Goal: Navigation & Orientation: Find specific page/section

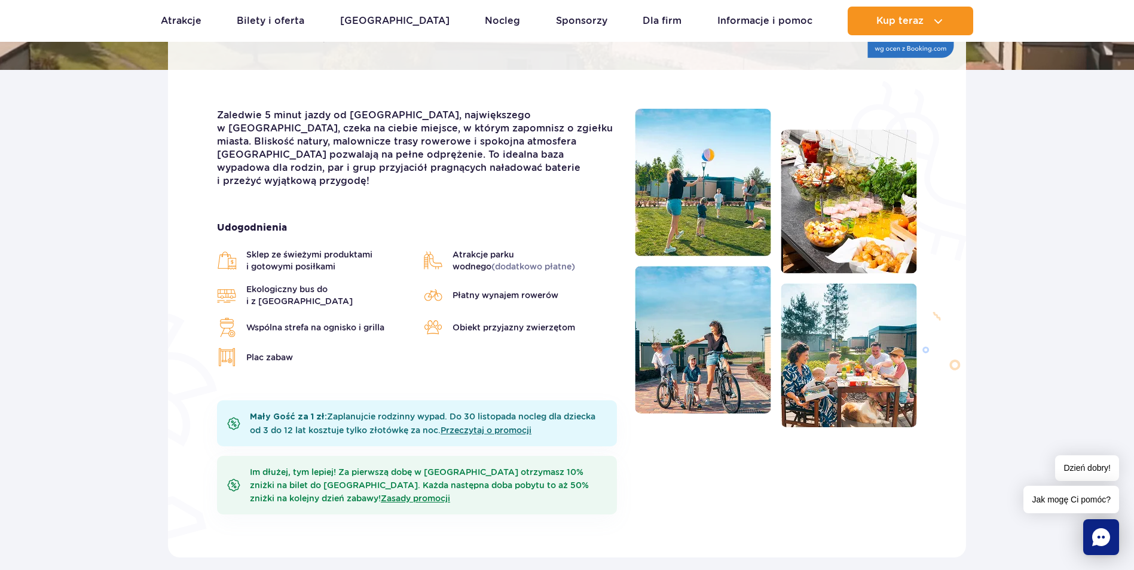
scroll to position [299, 0]
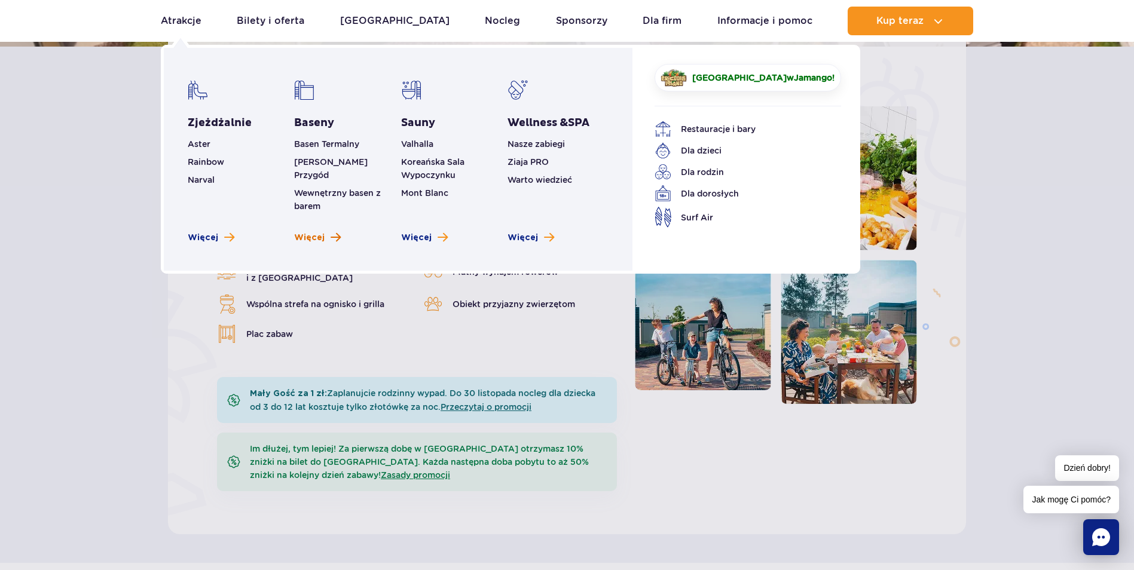
click at [304, 232] on span "Więcej" at bounding box center [309, 238] width 30 height 12
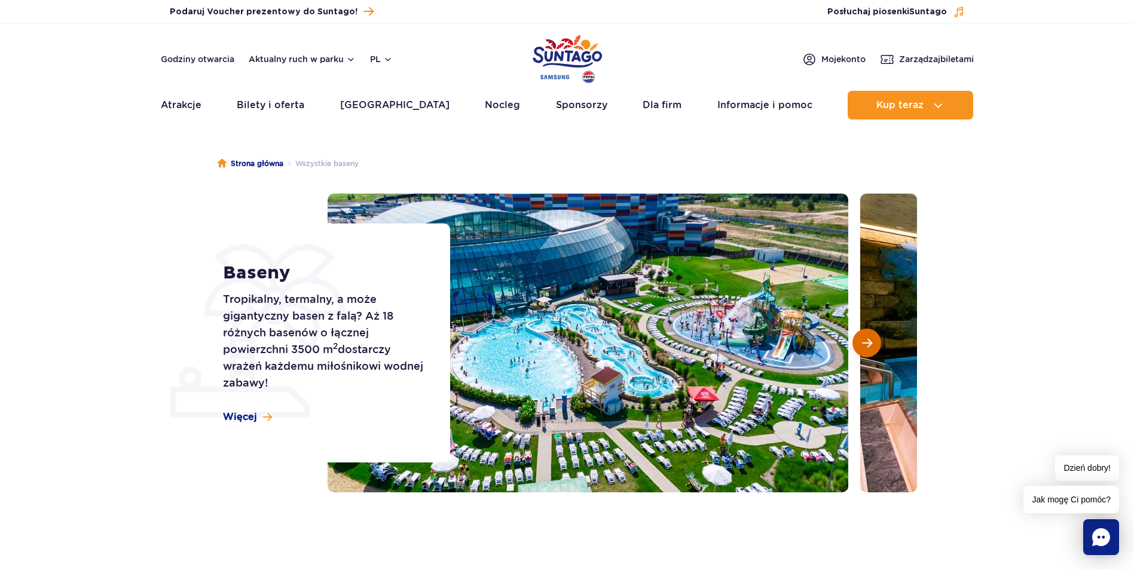
click at [867, 341] on span "Następny slajd" at bounding box center [867, 343] width 10 height 11
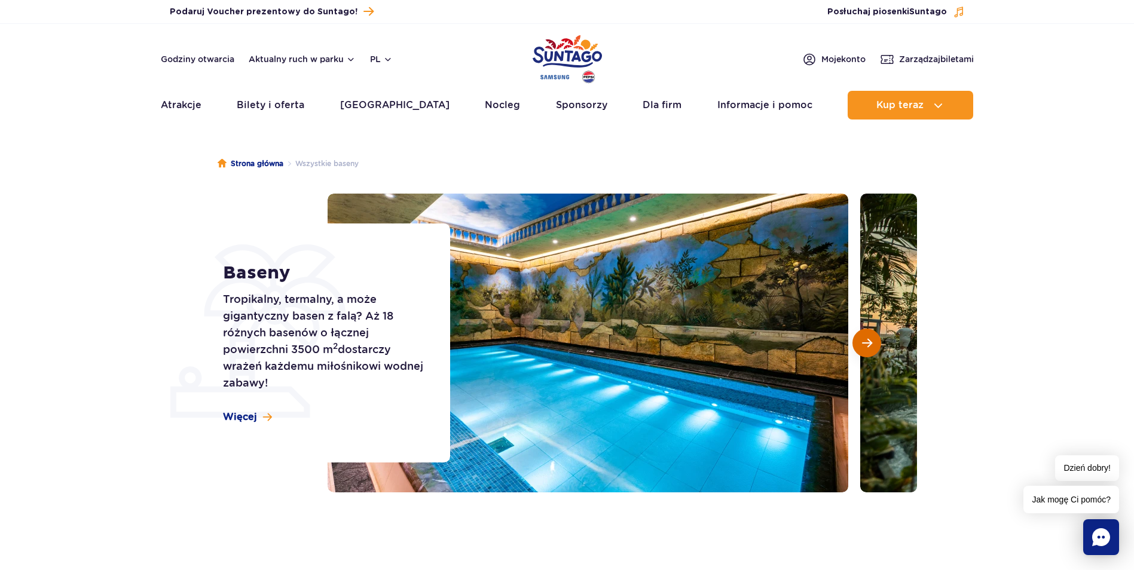
click at [867, 341] on span "Następny slajd" at bounding box center [867, 343] width 10 height 11
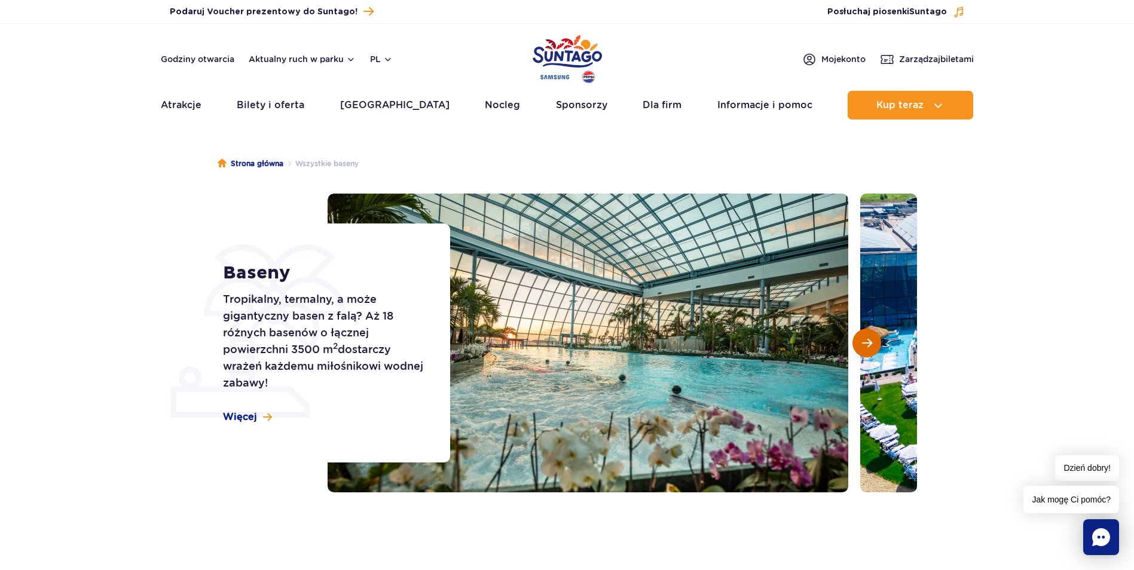
click at [867, 341] on span "Następny slajd" at bounding box center [867, 343] width 10 height 11
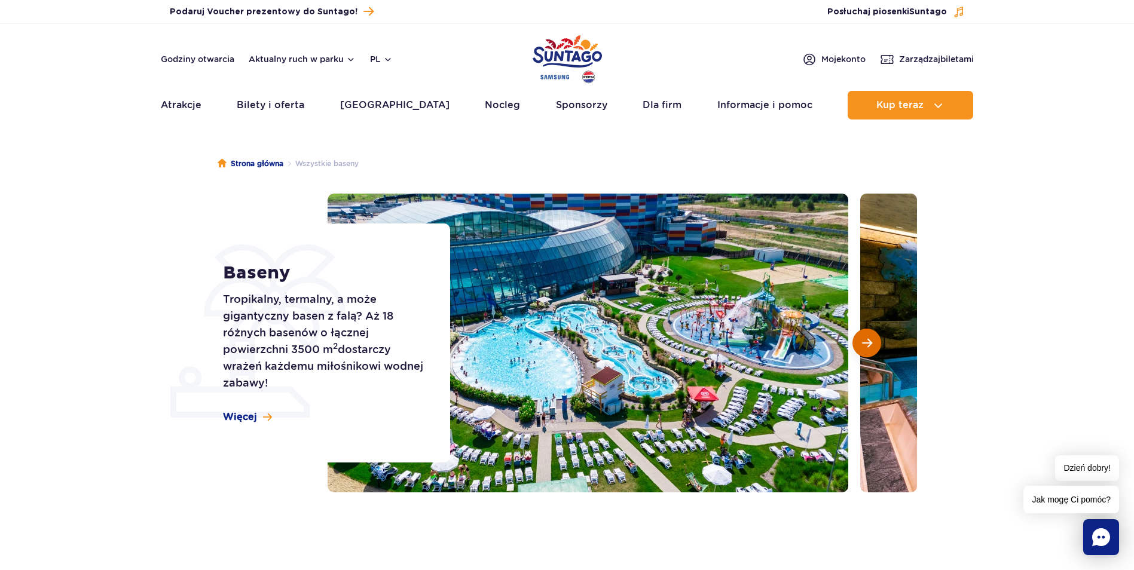
click at [867, 341] on span "Następny slajd" at bounding box center [867, 343] width 10 height 11
